Goal: Browse casually

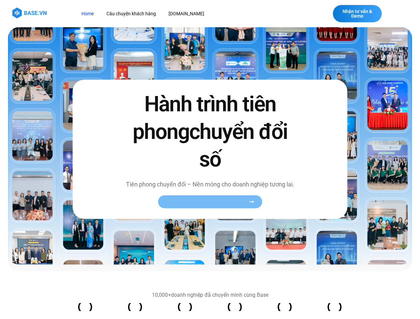
click at [210, 202] on span "Xem toàn bộ câu chuyện khách hàng" at bounding box center [206, 202] width 81 height 5
